Goal: Transaction & Acquisition: Purchase product/service

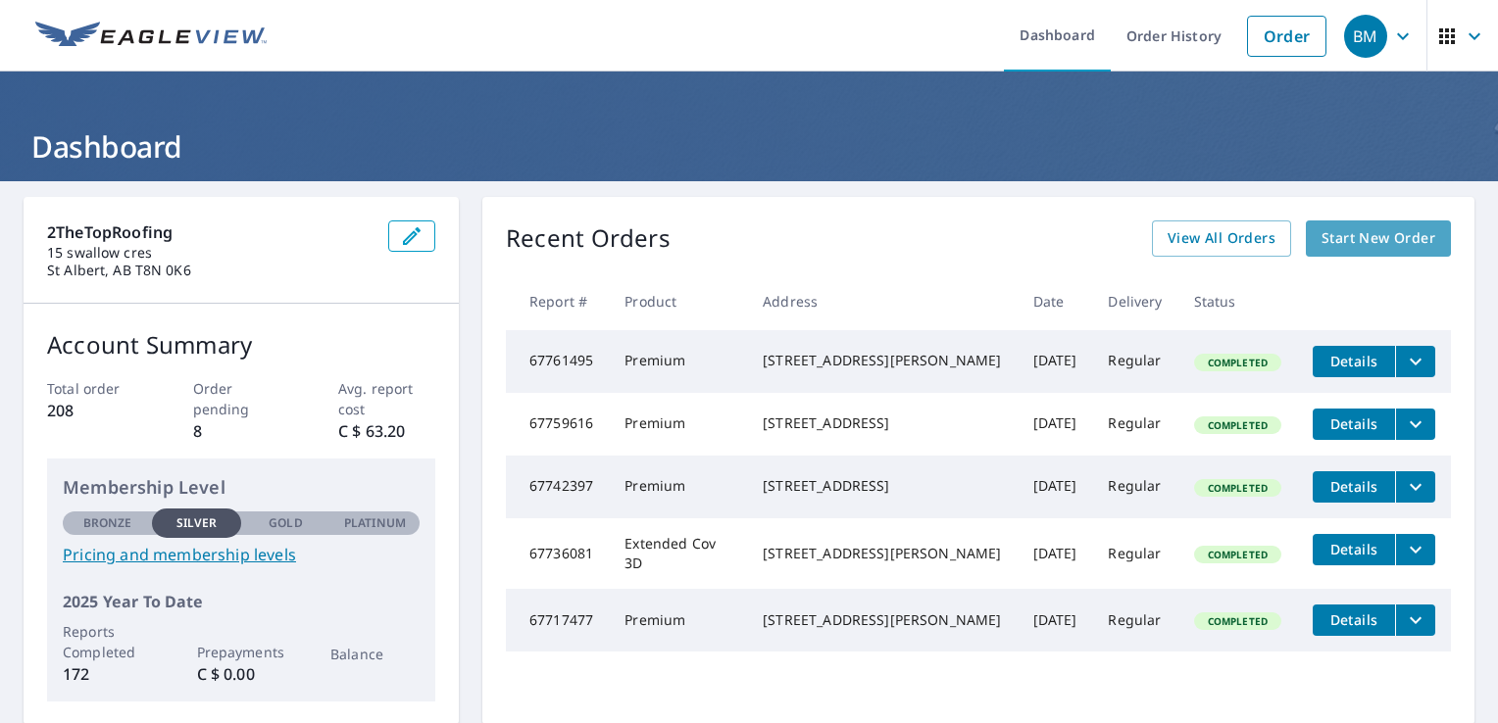
click at [1306, 235] on link "Start New Order" at bounding box center [1378, 239] width 145 height 36
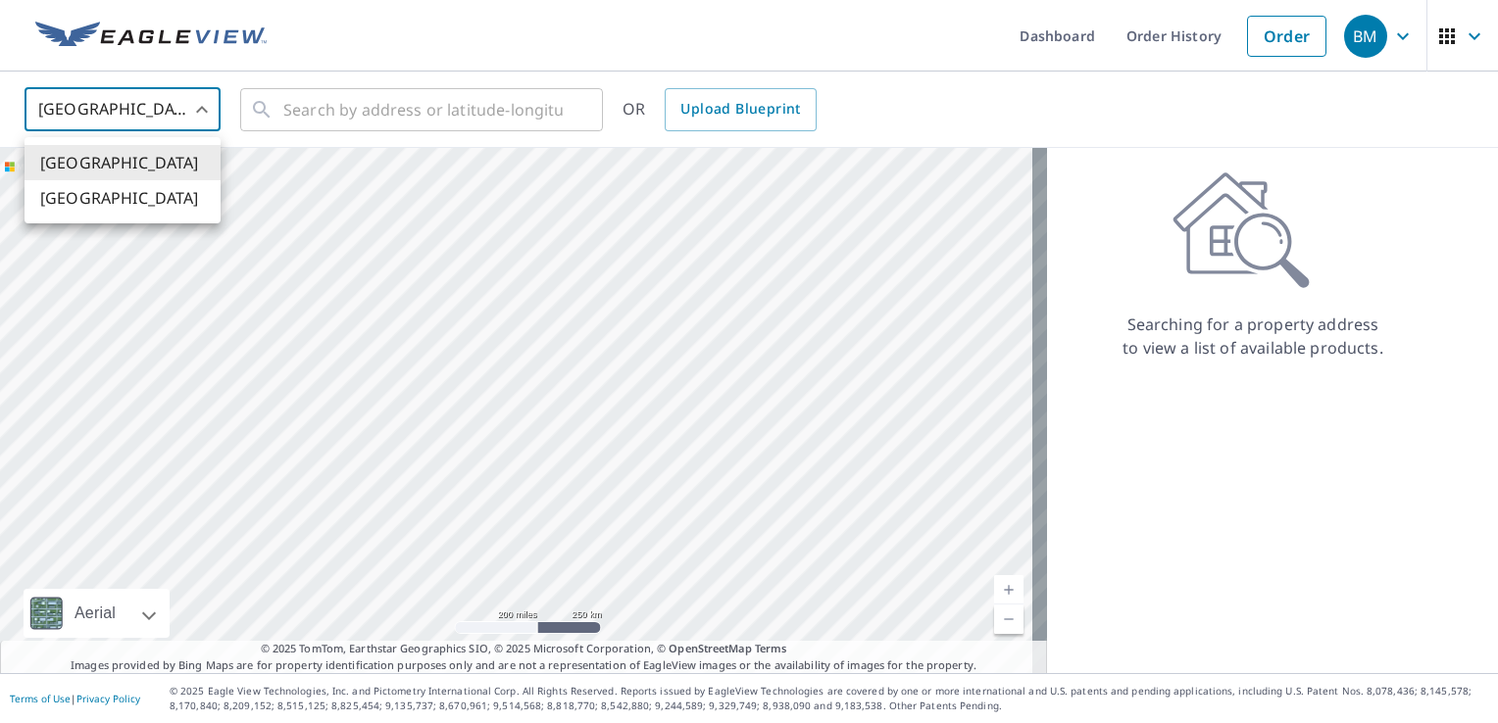
click at [172, 99] on body "BM BM Dashboard Order History Order BM United States US ​ ​ OR Upload Blueprint…" at bounding box center [749, 361] width 1498 height 723
click at [127, 205] on li "Canada" at bounding box center [123, 197] width 196 height 35
type input "CA"
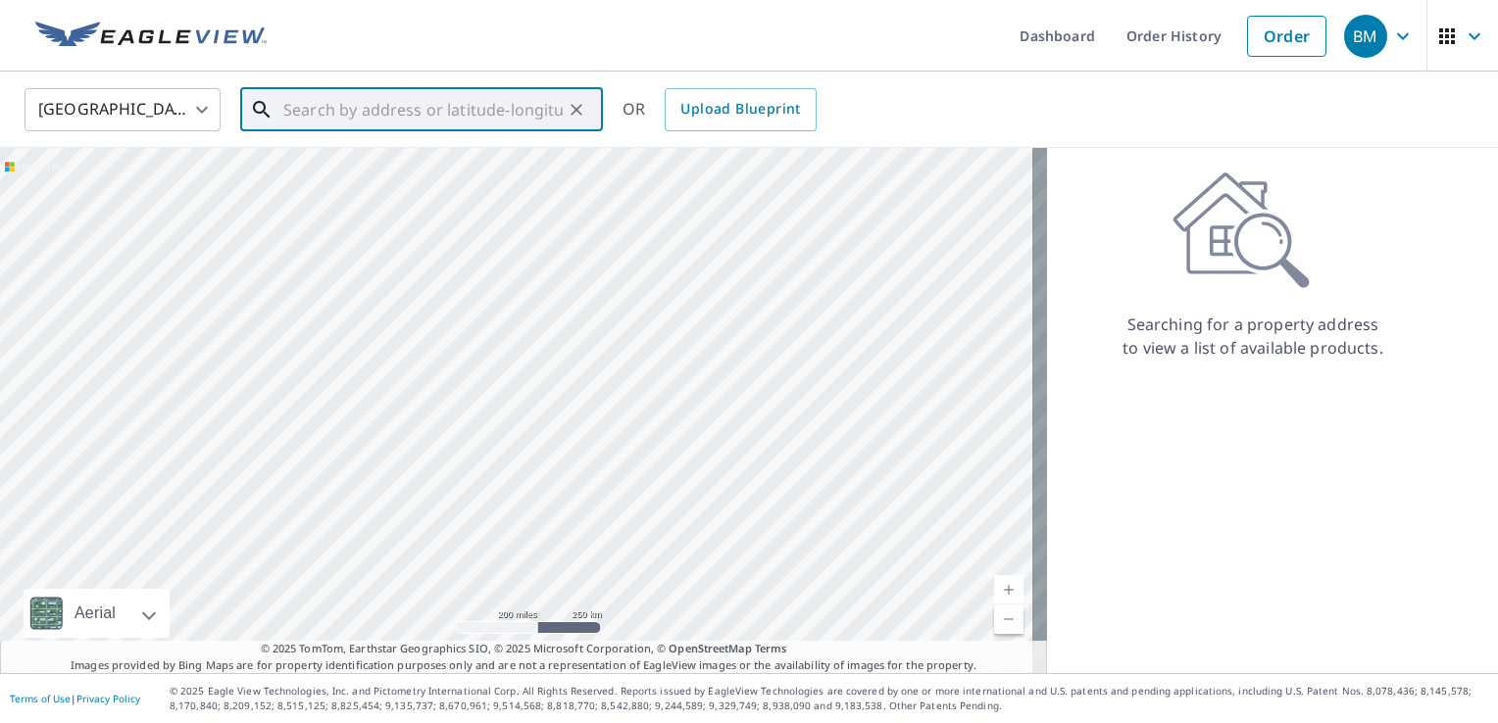
click at [396, 111] on input "text" at bounding box center [422, 109] width 279 height 55
paste input "5324 50 Ave, Bon Accord, AB T0A 0K0, Canada"
click at [385, 174] on span "5324 50 AVE BON ACCORD AB T0A0K0" at bounding box center [433, 167] width 308 height 24
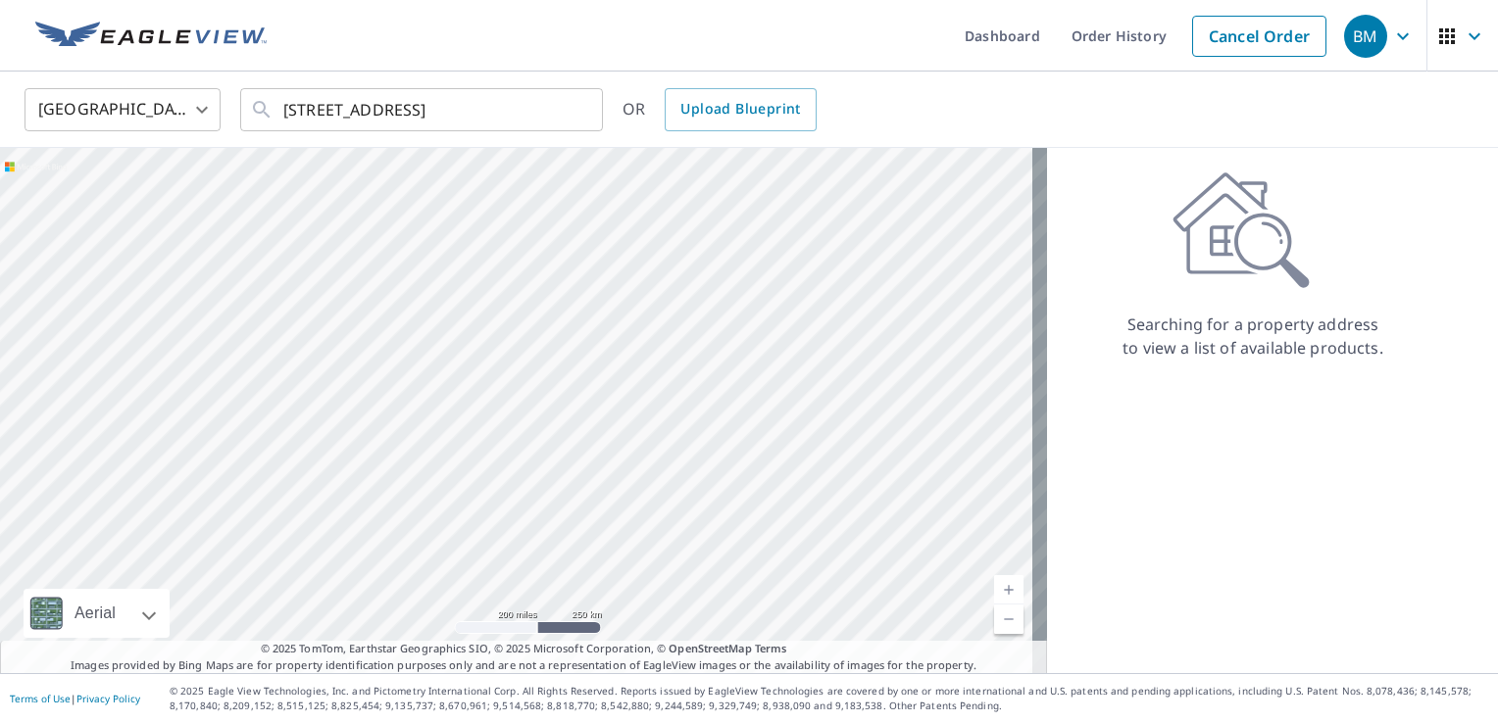
type input "5324 50 AVE BON ACCORD AB T0A0K0"
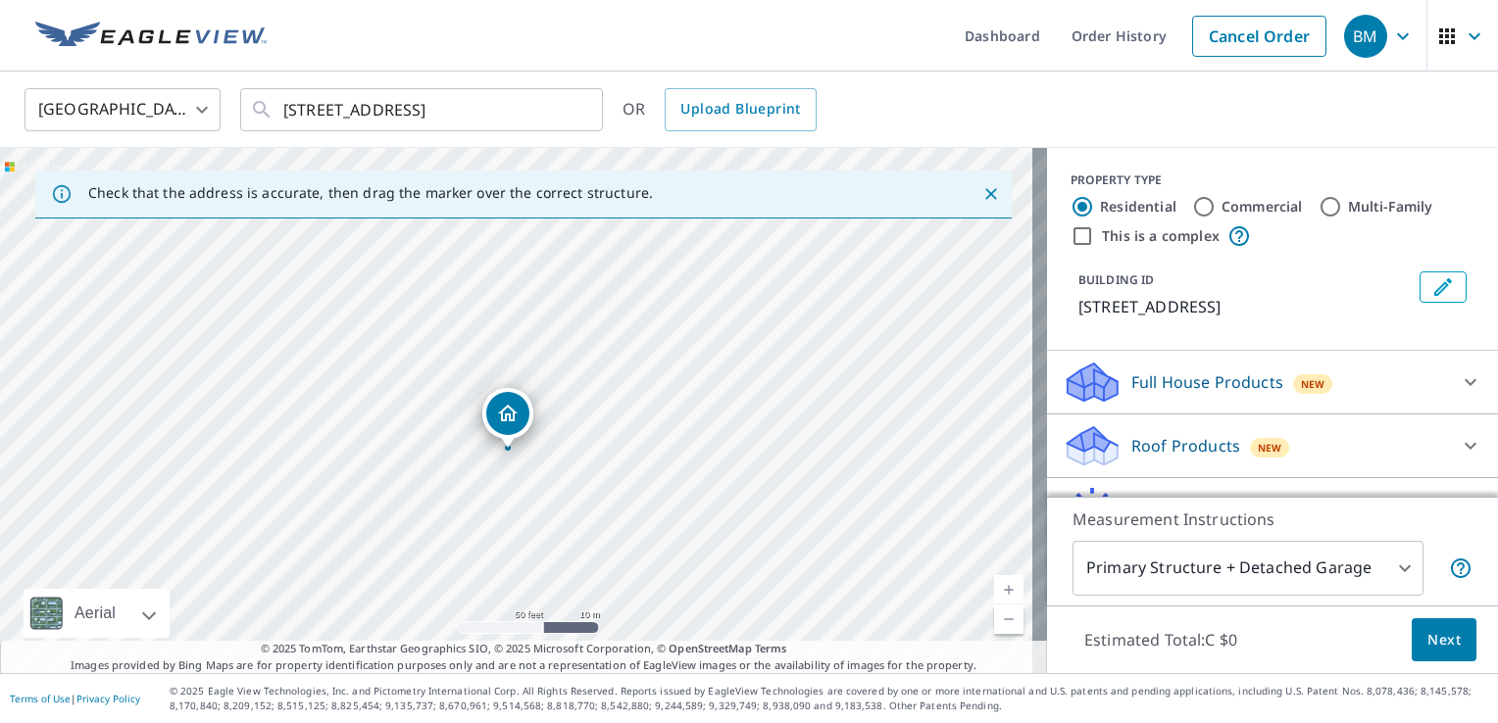
drag, startPoint x: 510, startPoint y: 373, endPoint x: 501, endPoint y: 414, distance: 41.1
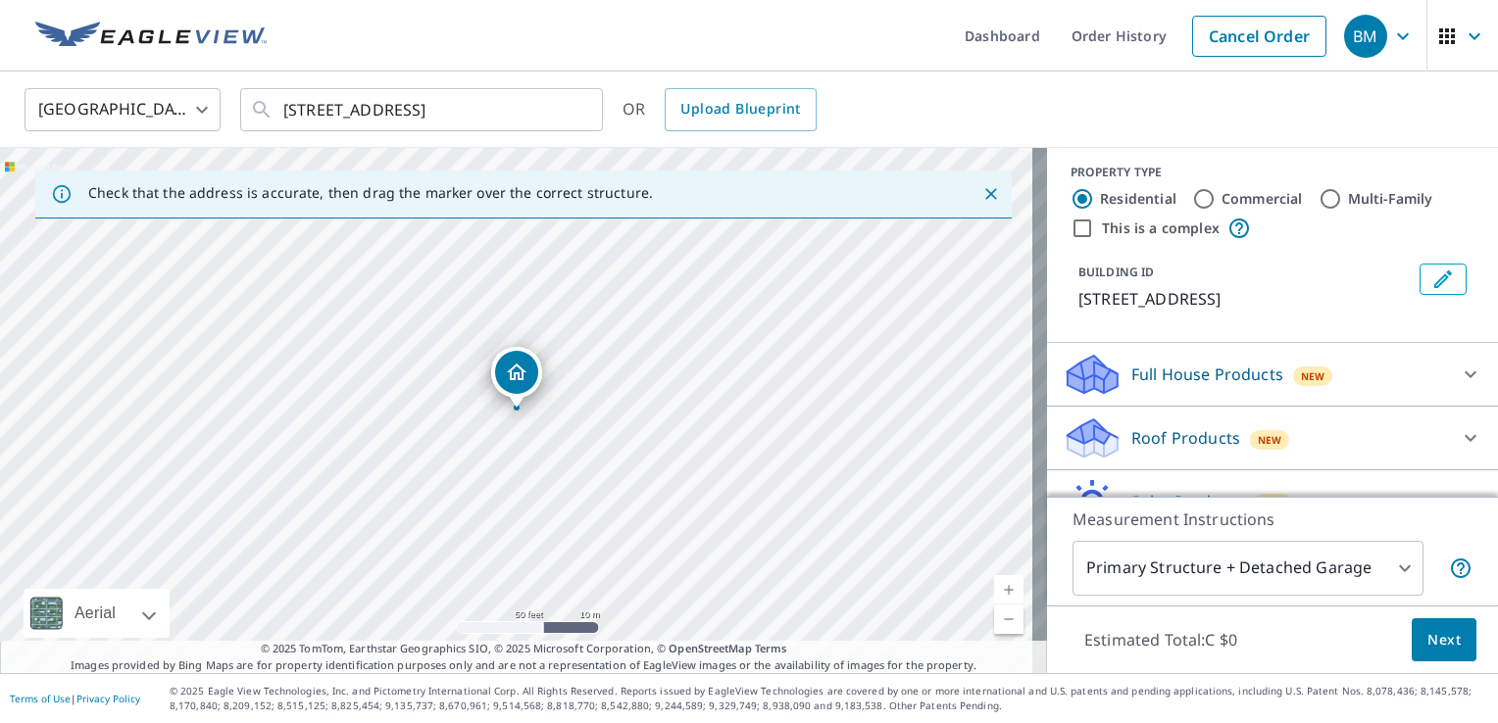
click at [1168, 429] on p "Roof Products" at bounding box center [1185, 438] width 109 height 24
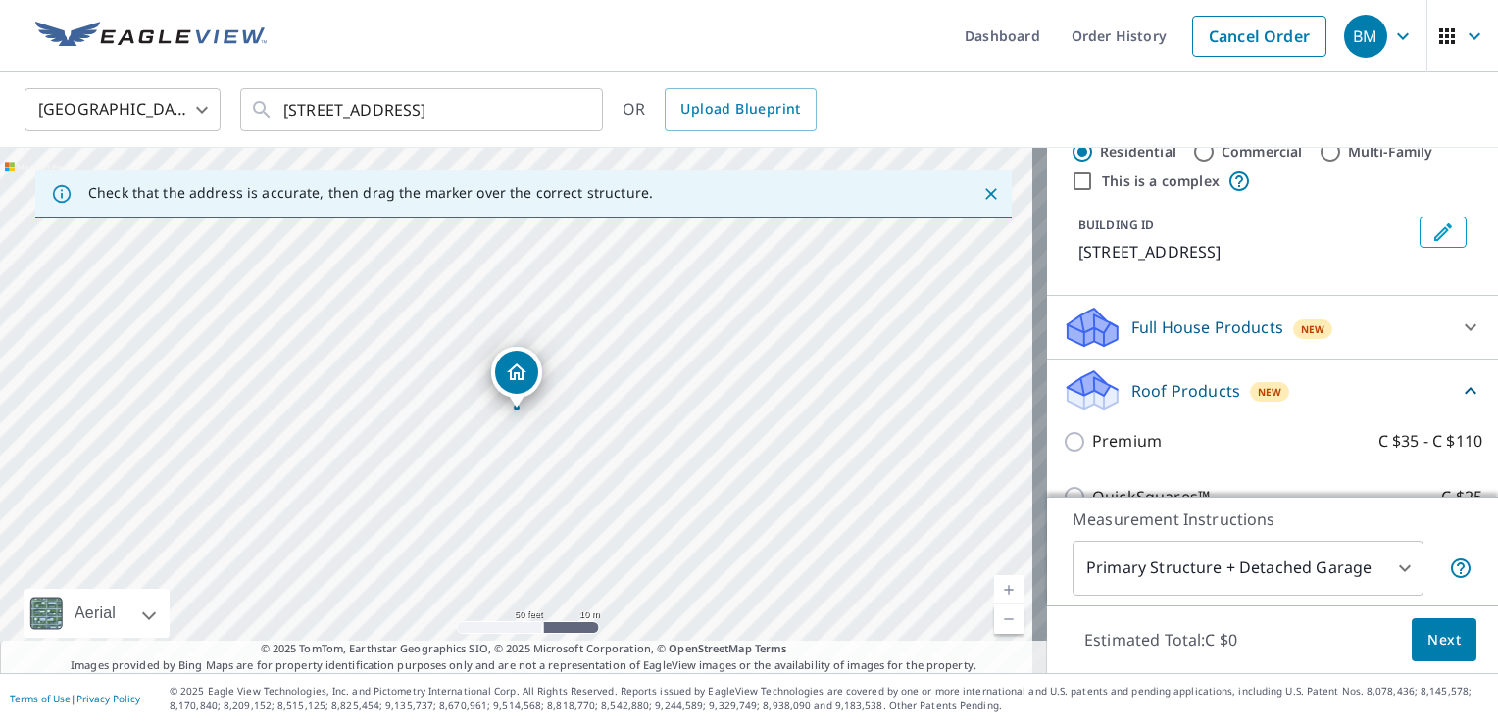
scroll to position [59, 0]
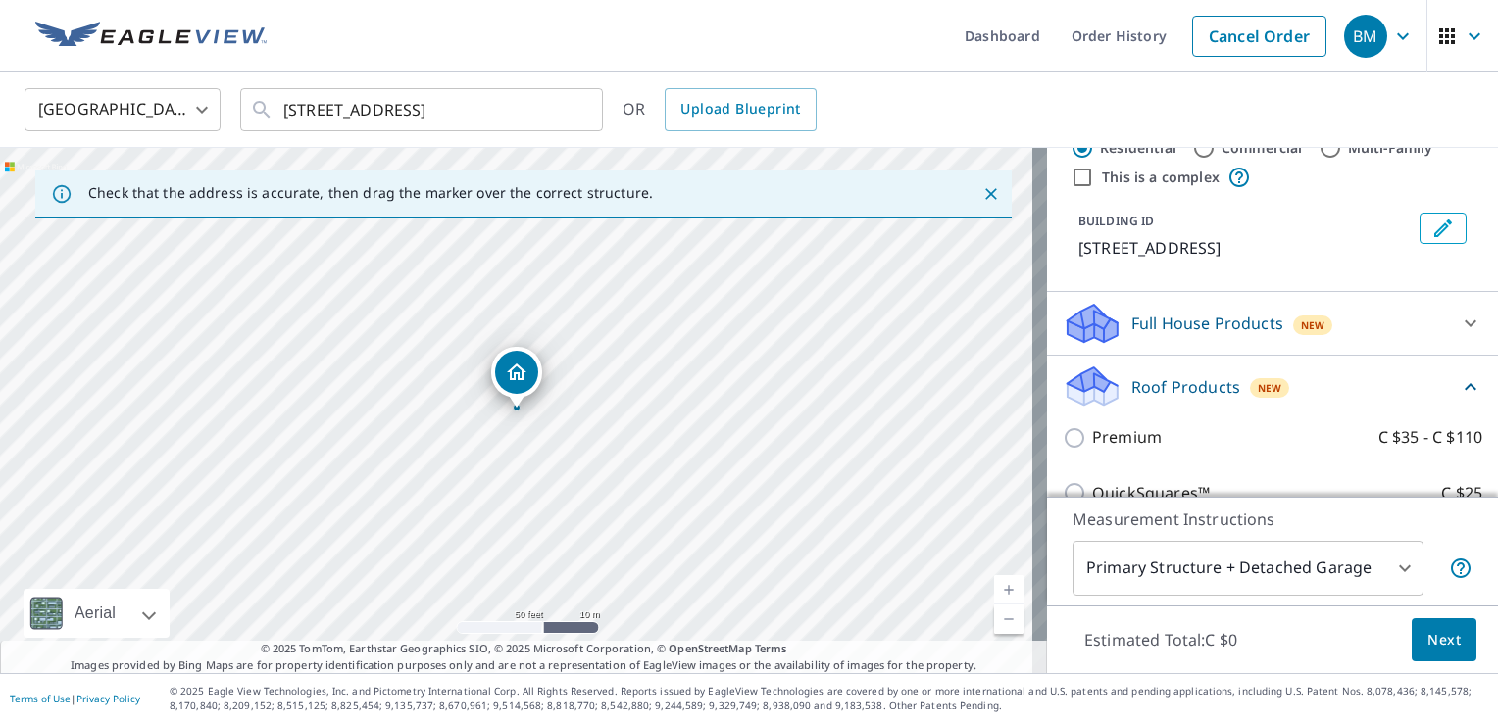
click at [1098, 420] on div "Premium C $35 - C $110" at bounding box center [1273, 438] width 420 height 56
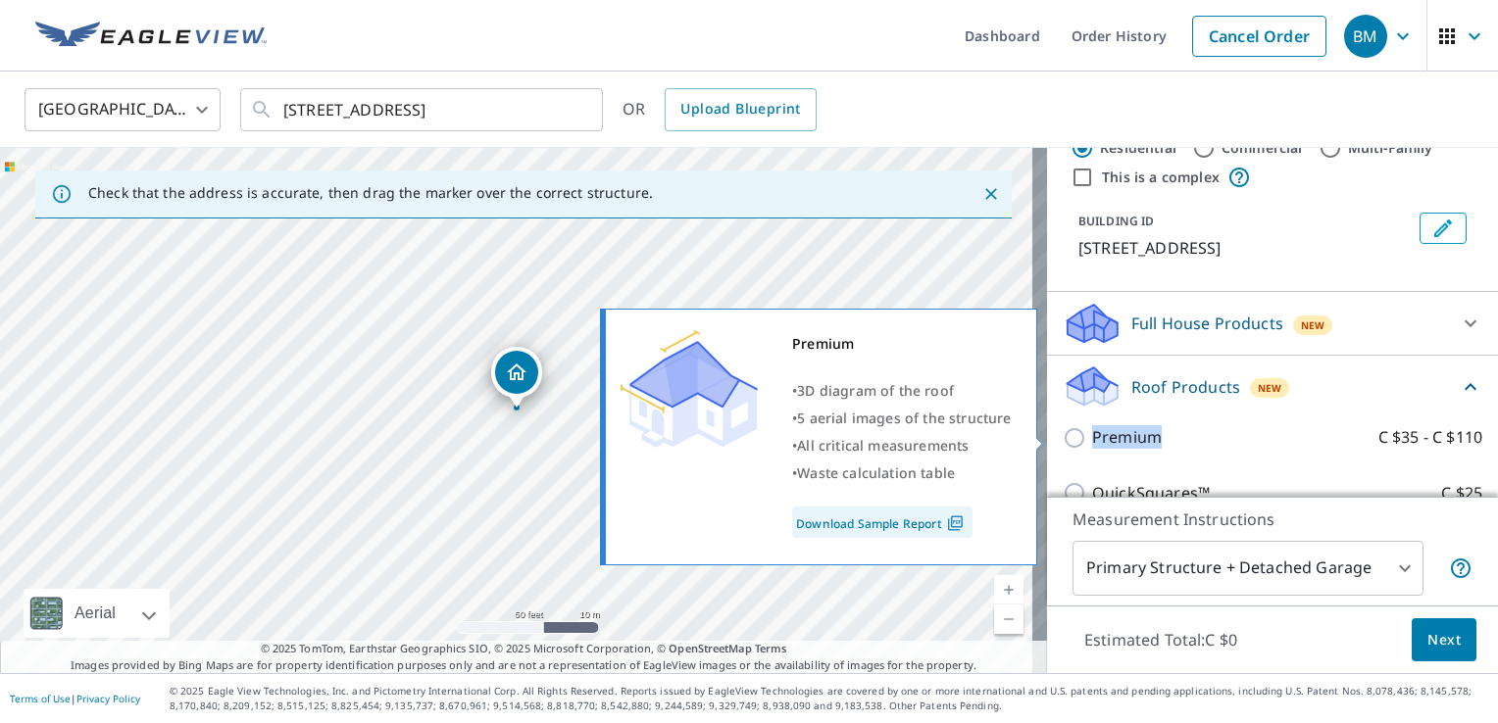
drag, startPoint x: 1098, startPoint y: 420, endPoint x: 1082, endPoint y: 436, distance: 22.9
click at [1092, 436] on p "Premium" at bounding box center [1127, 437] width 70 height 25
click at [1082, 436] on input "Premium C $35 - C $110" at bounding box center [1077, 438] width 29 height 24
checkbox input "true"
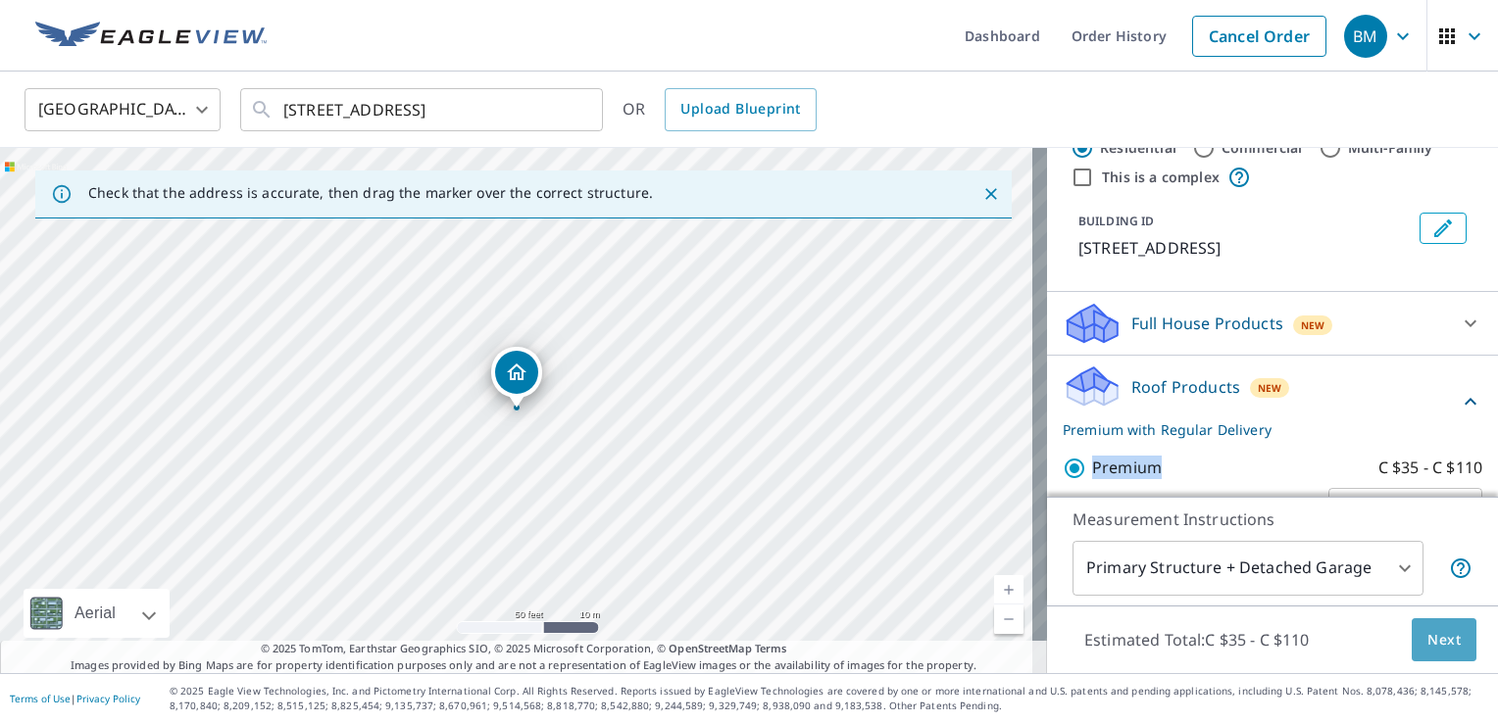
click at [1427, 633] on span "Next" at bounding box center [1443, 640] width 33 height 25
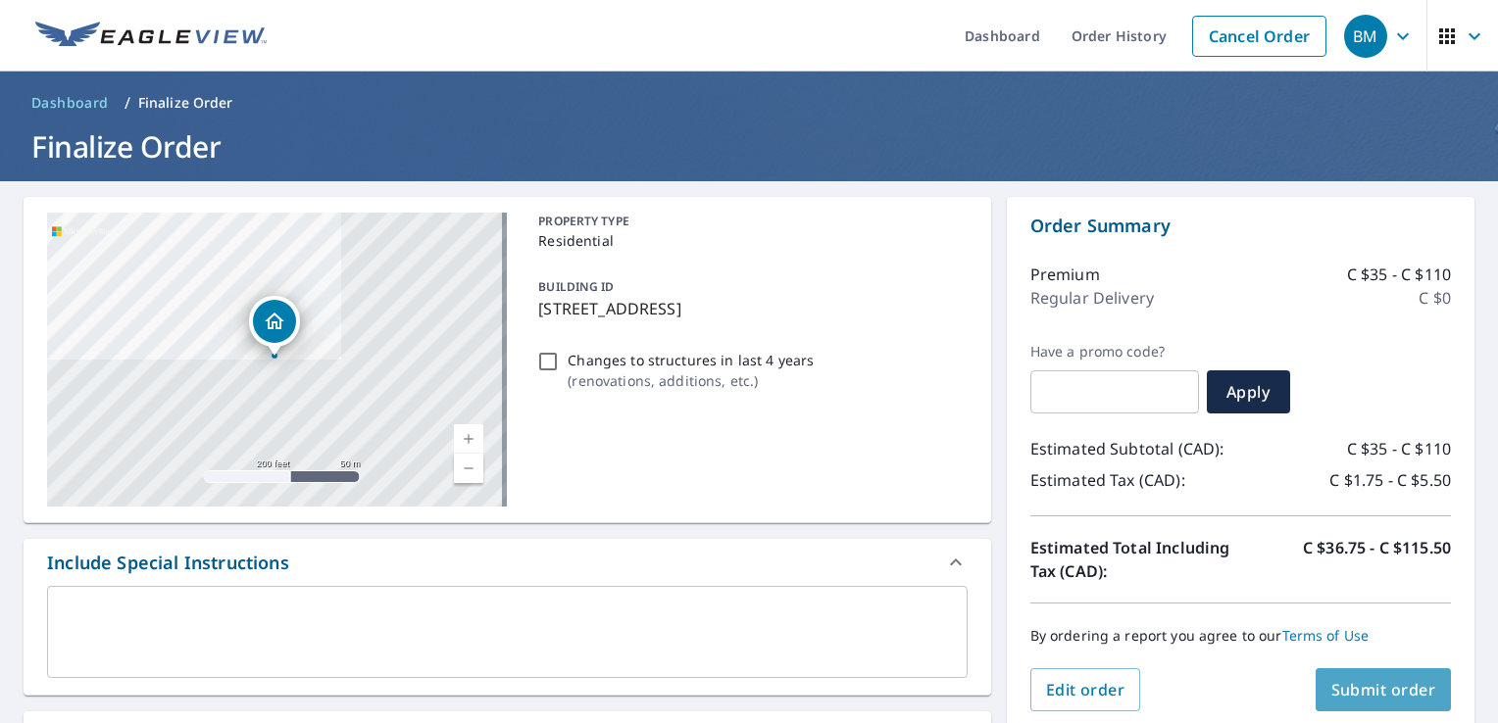
click at [1358, 685] on span "Submit order" at bounding box center [1383, 690] width 105 height 22
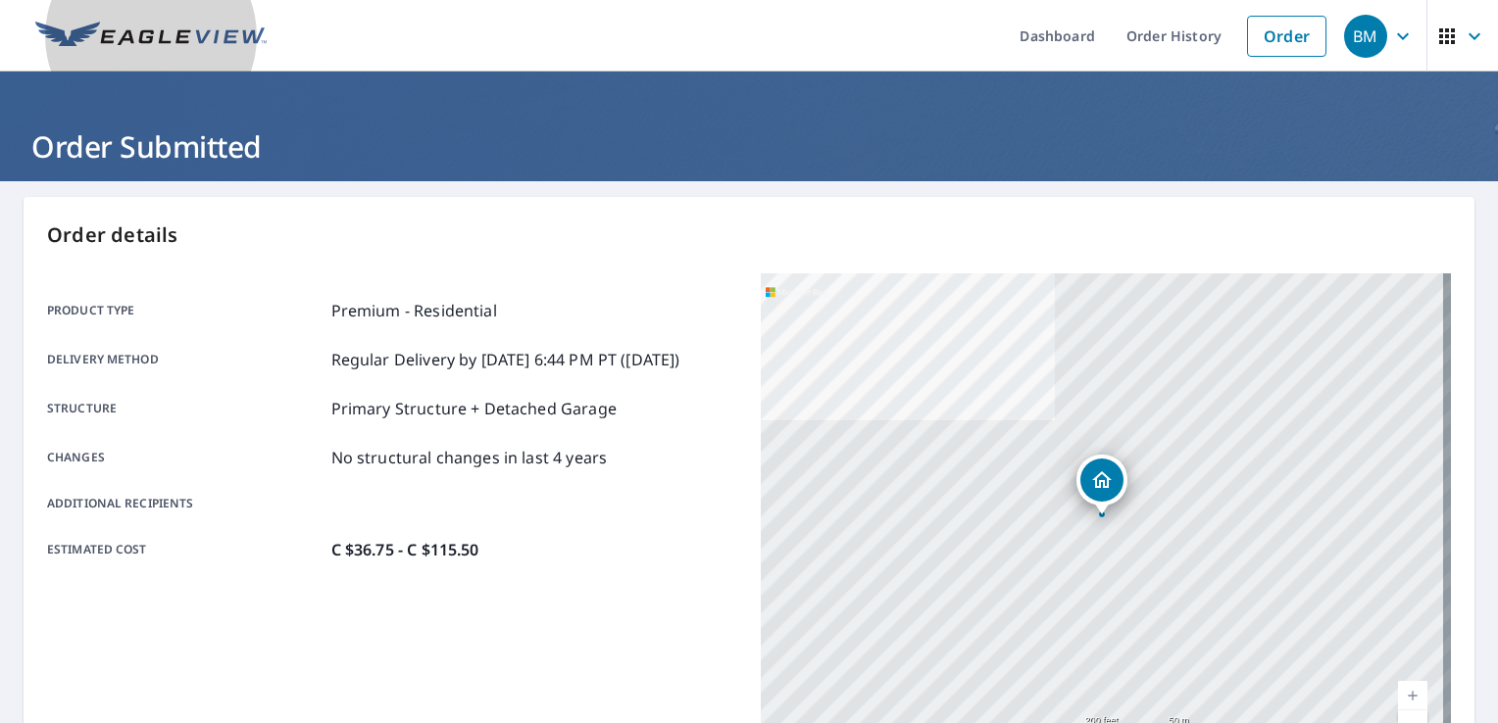
click at [178, 41] on img at bounding box center [150, 36] width 231 height 29
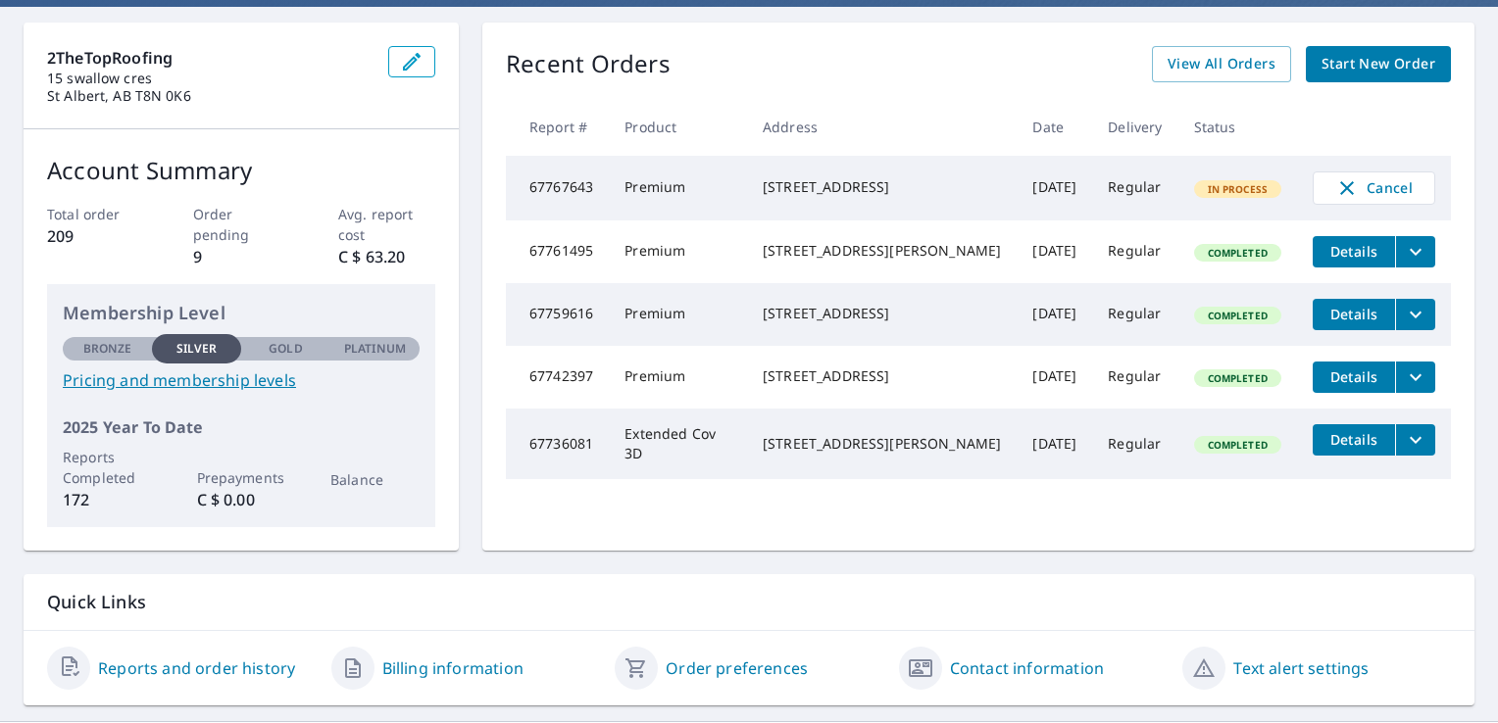
scroll to position [169, 0]
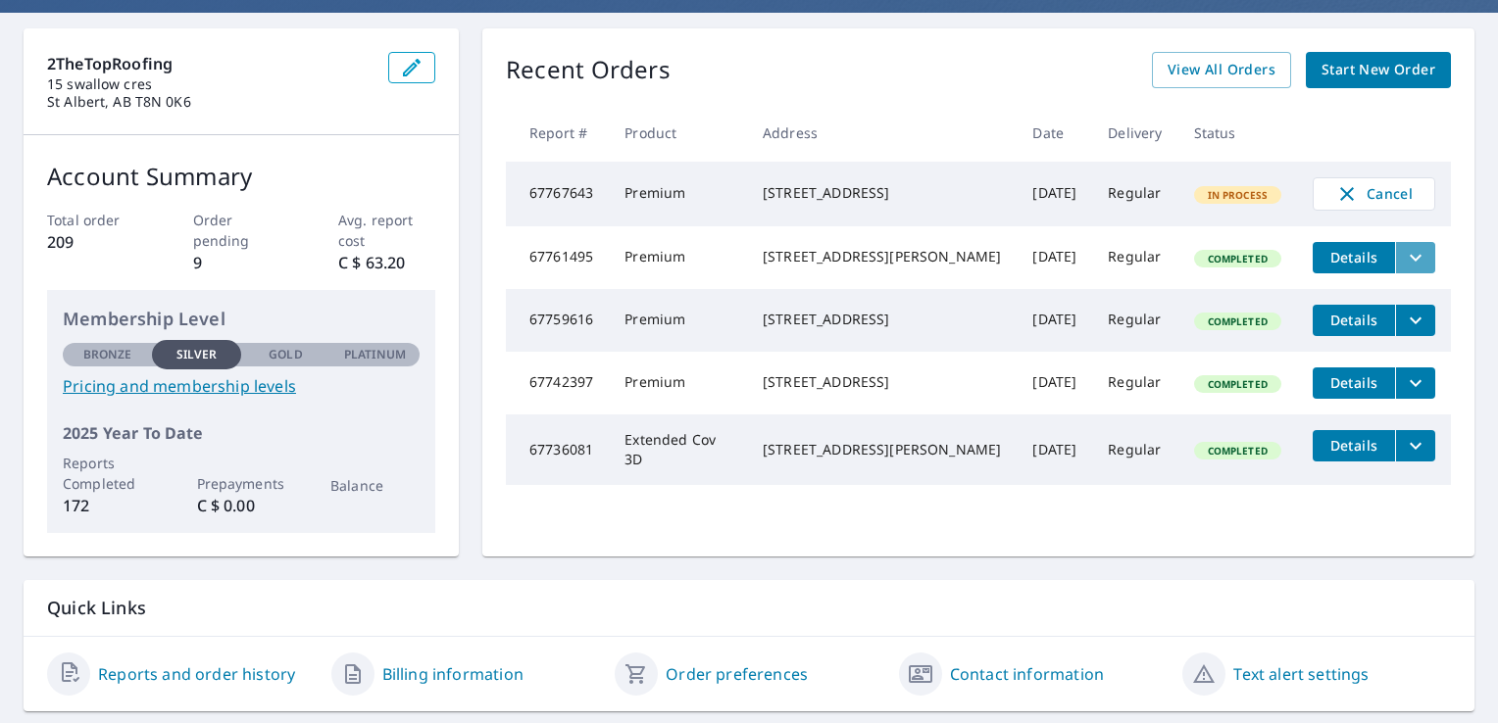
click at [1404, 267] on icon "filesDropdownBtn-67761495" at bounding box center [1416, 258] width 24 height 24
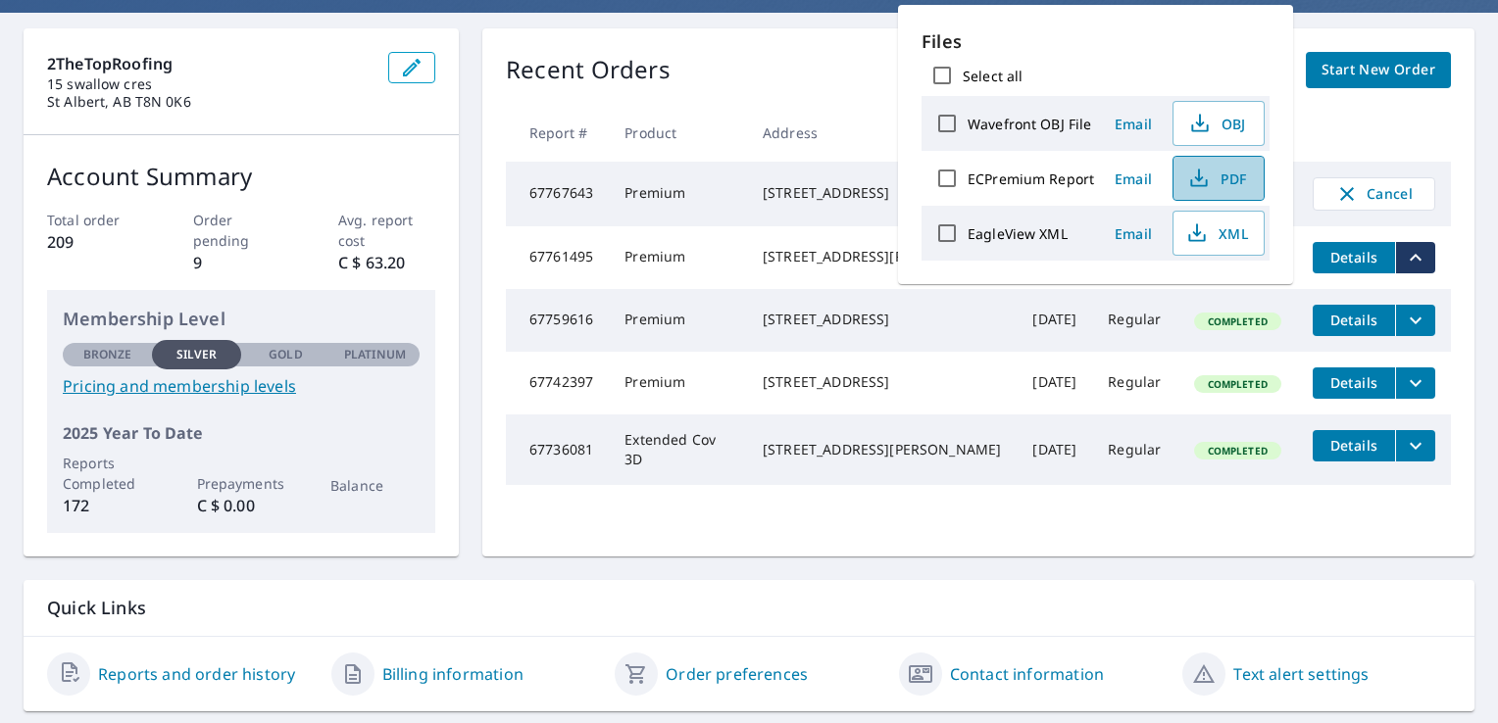
click at [1217, 178] on span "PDF" at bounding box center [1216, 179] width 63 height 24
